Goal: Check status

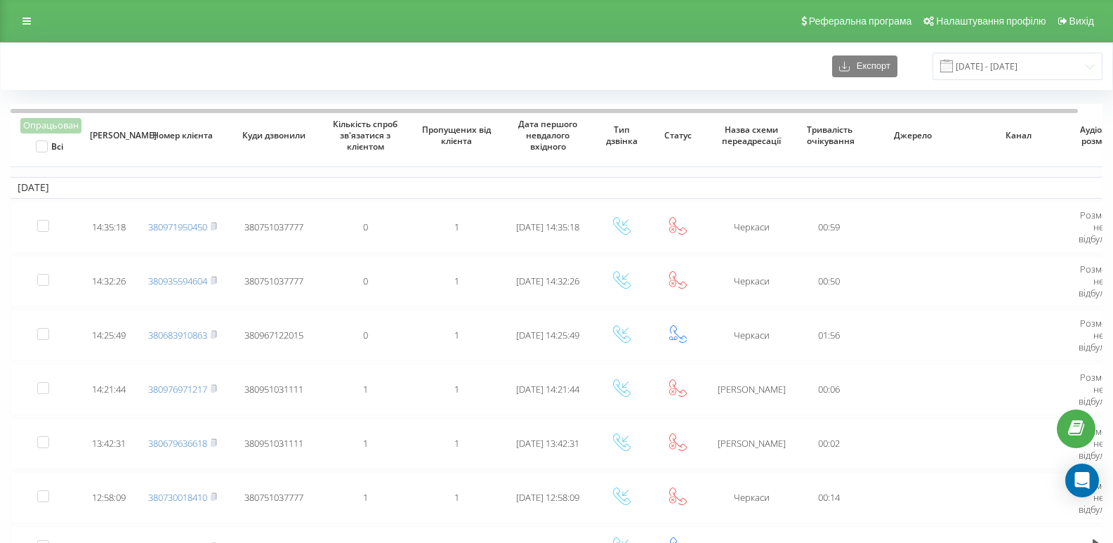
click at [953, 60] on span at bounding box center [946, 66] width 13 height 13
click at [973, 65] on input "[DATE] - [DATE]" at bounding box center [1017, 66] width 170 height 27
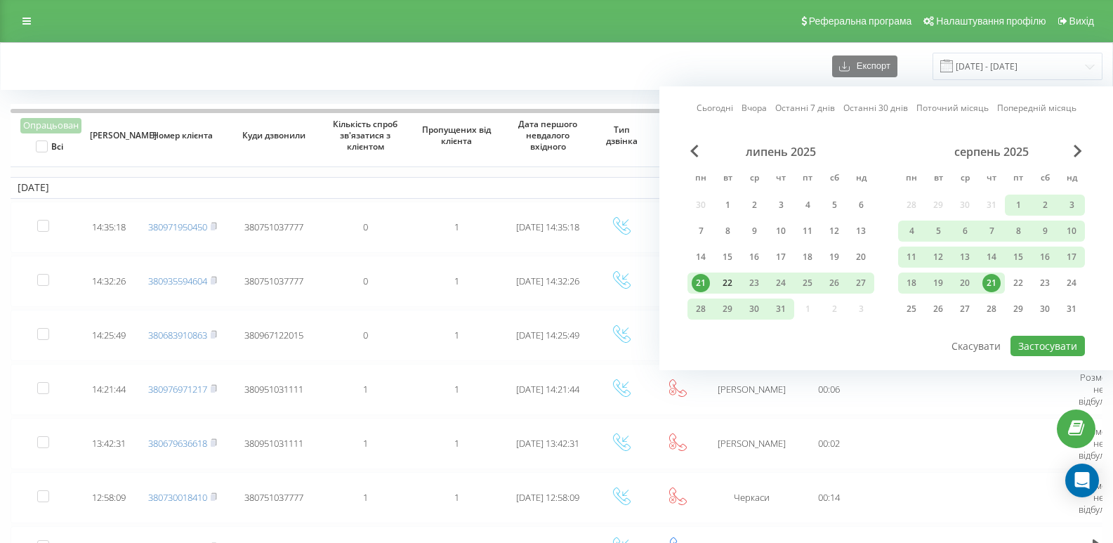
click at [721, 282] on div "22" at bounding box center [727, 283] width 18 height 18
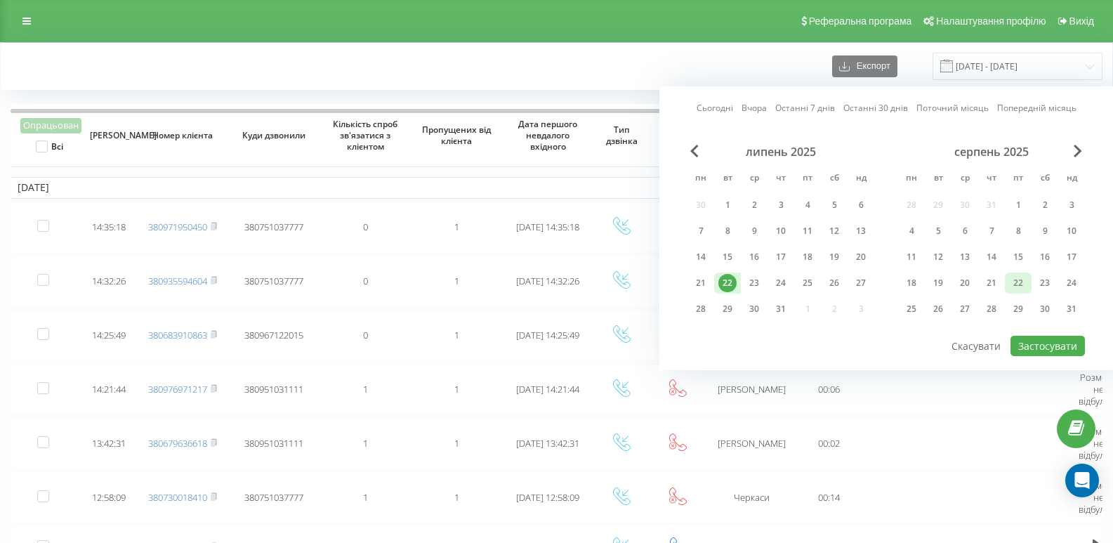
click at [1022, 286] on div "22" at bounding box center [1018, 283] width 18 height 18
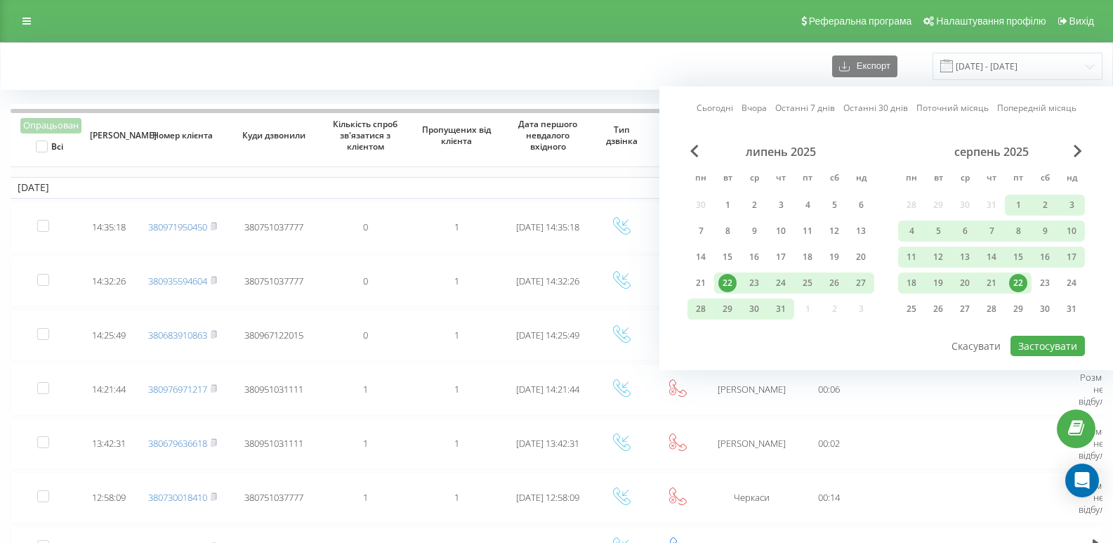
click at [706, 109] on link "Сьогодні" at bounding box center [714, 107] width 37 height 13
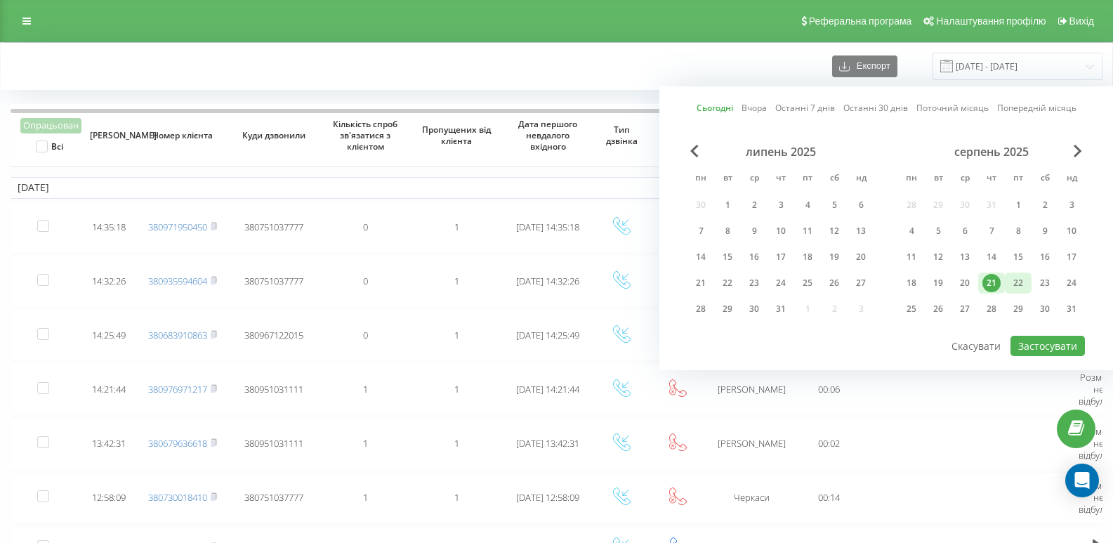
click at [1011, 274] on div "22" at bounding box center [1018, 283] width 18 height 18
click at [1047, 342] on button "Застосувати" at bounding box center [1047, 346] width 74 height 20
type input "[DATE] - [DATE]"
